Goal: Go to known website: Access a specific website the user already knows

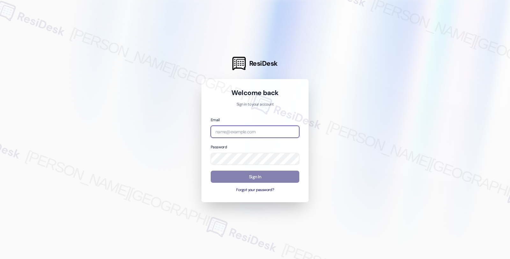
click at [246, 128] on input "email" at bounding box center [255, 132] width 89 height 12
type input "[EMAIL_ADDRESS][PERSON_NAME][DOMAIN_NAME]"
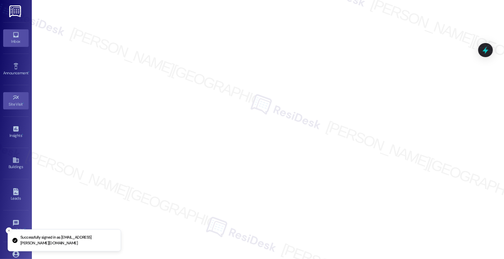
click at [12, 32] on icon at bounding box center [15, 34] width 7 height 7
